Goal: Find specific page/section: Find specific page/section

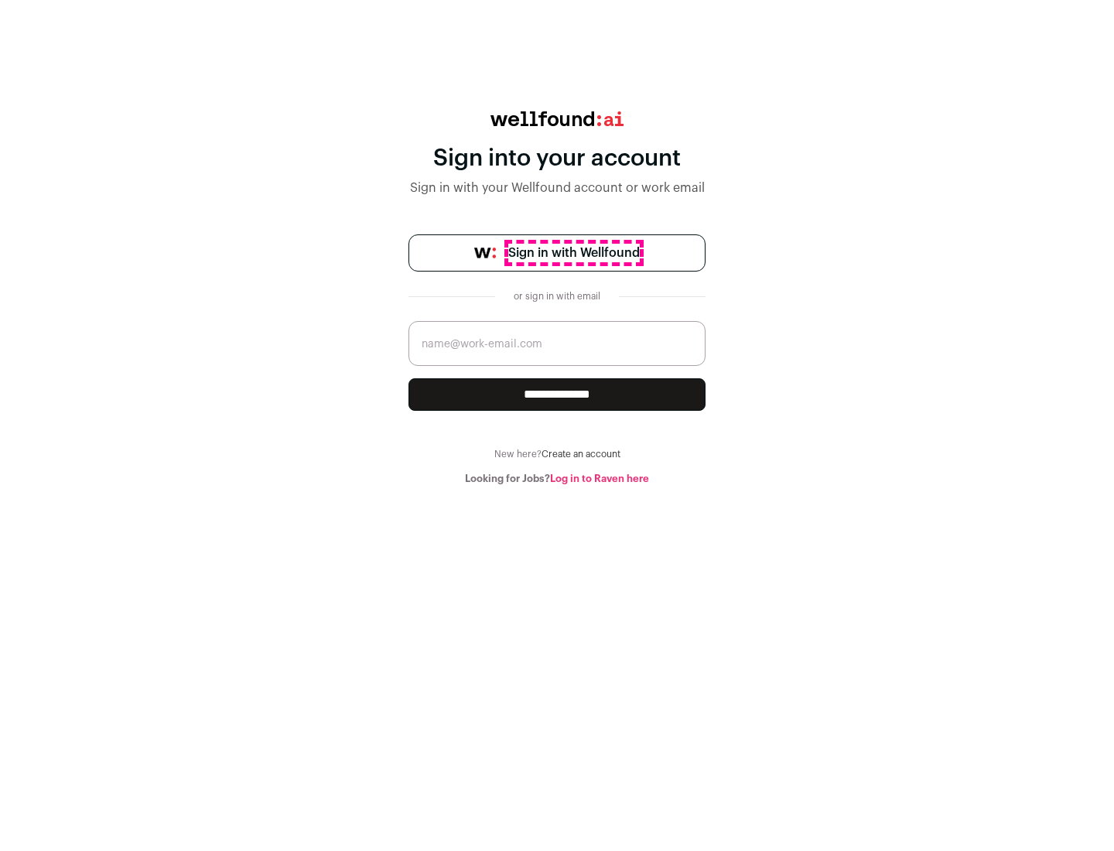
click at [573, 253] on span "Sign in with Wellfound" at bounding box center [573, 253] width 131 height 19
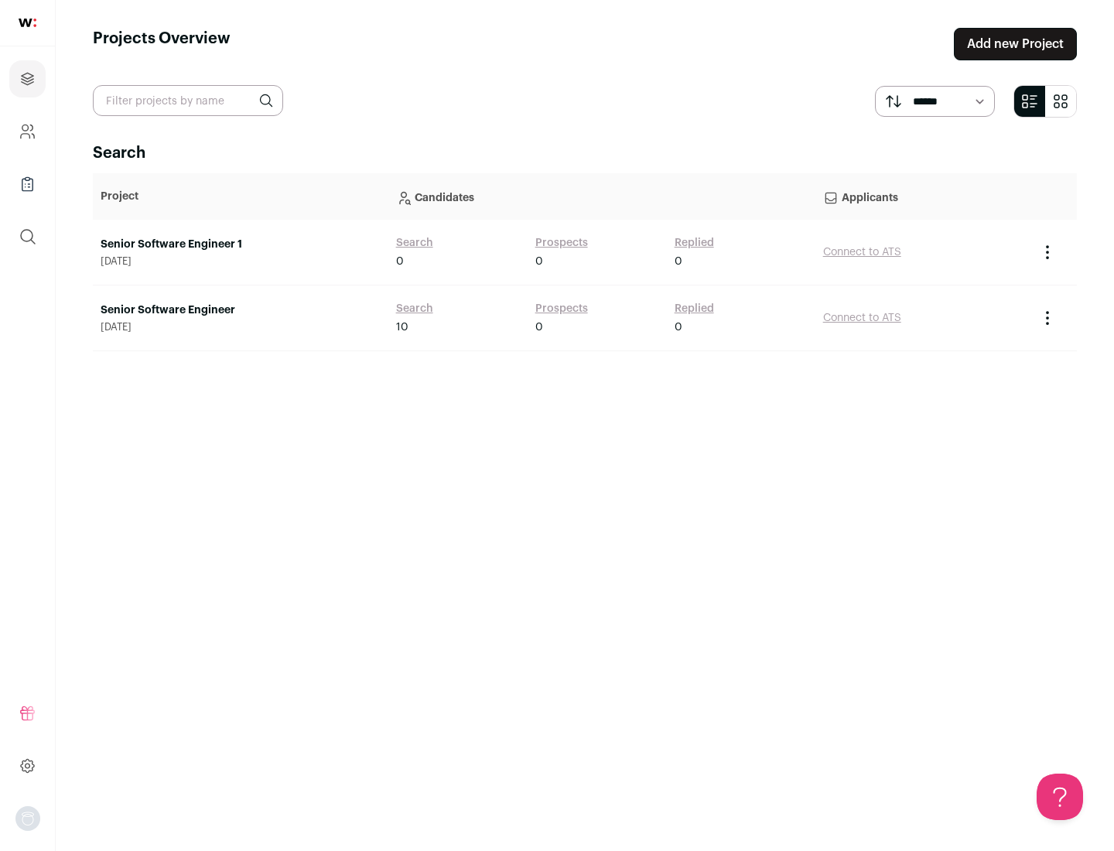
click at [240, 310] on link "Senior Software Engineer" at bounding box center [241, 309] width 280 height 15
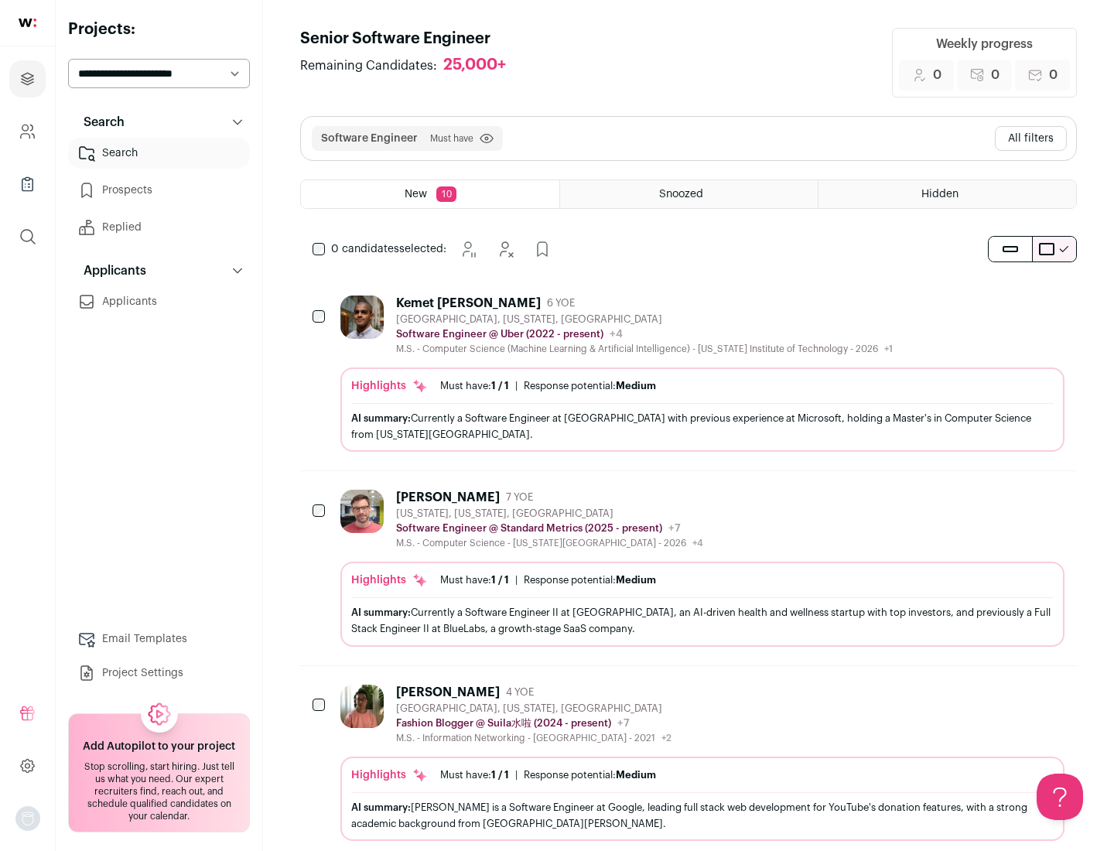
click at [688, 374] on div "Highlights Must have: 1 / 1 How many must haves have been fulfilled? | Response…" at bounding box center [702, 409] width 724 height 84
